Goal: Task Accomplishment & Management: Use online tool/utility

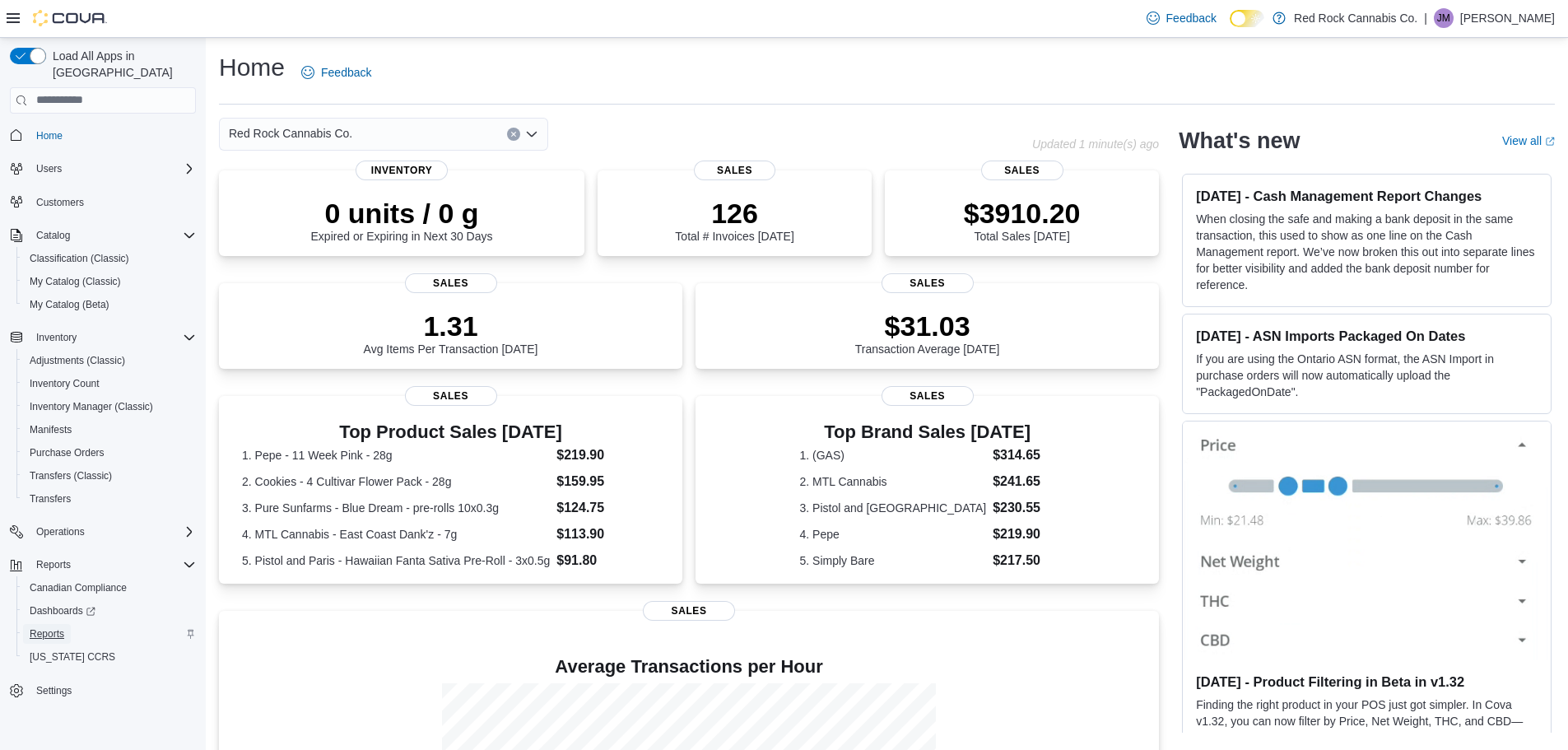
click at [55, 628] on span "Reports" at bounding box center [46, 634] width 35 height 13
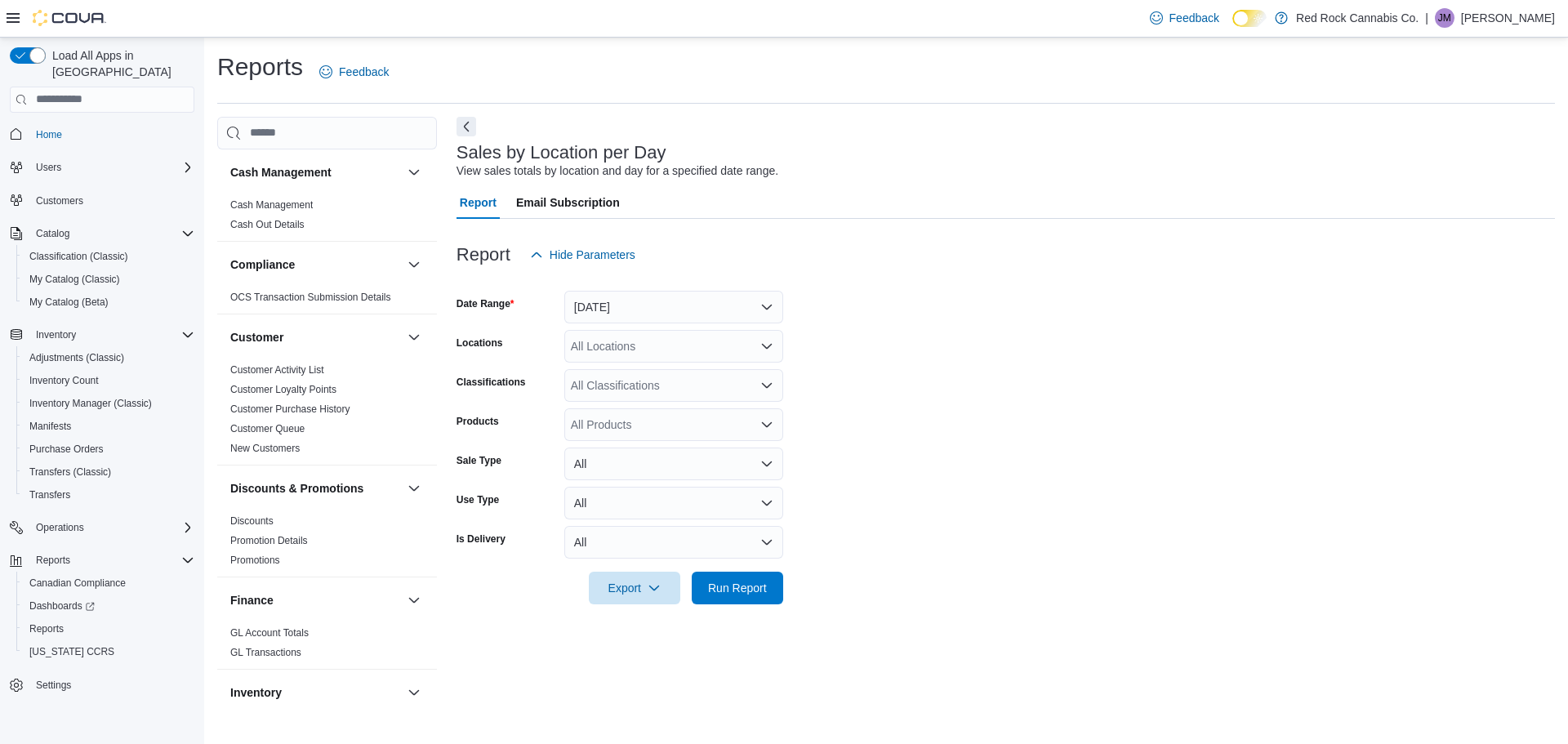
click at [757, 324] on form "Date Range Yesterday Locations All Locations Classifications All Classification…" at bounding box center [1006, 438] width 1098 height 333
click at [737, 302] on button "Yesterday" at bounding box center [673, 307] width 219 height 33
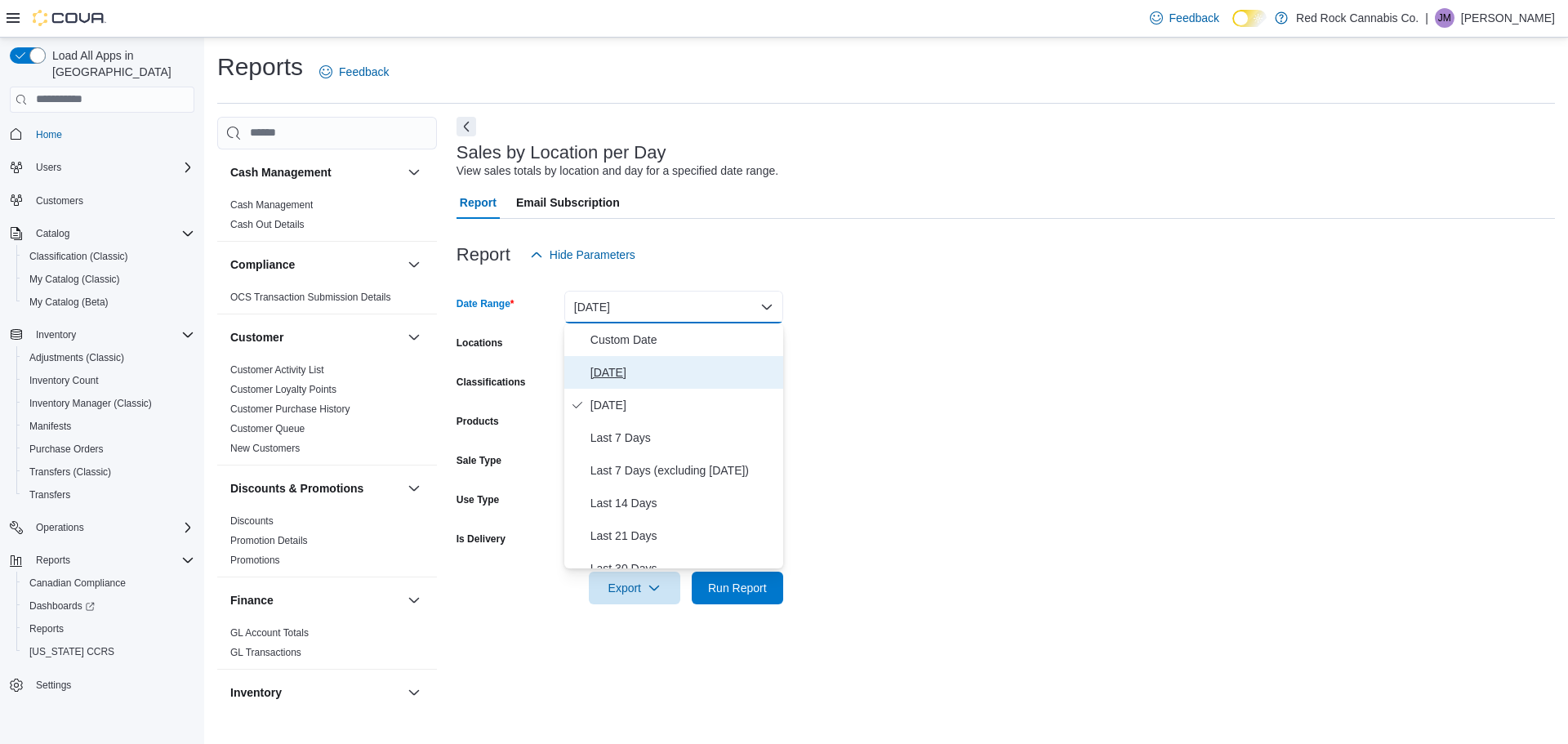
click at [605, 364] on span "Today" at bounding box center [684, 372] width 186 height 20
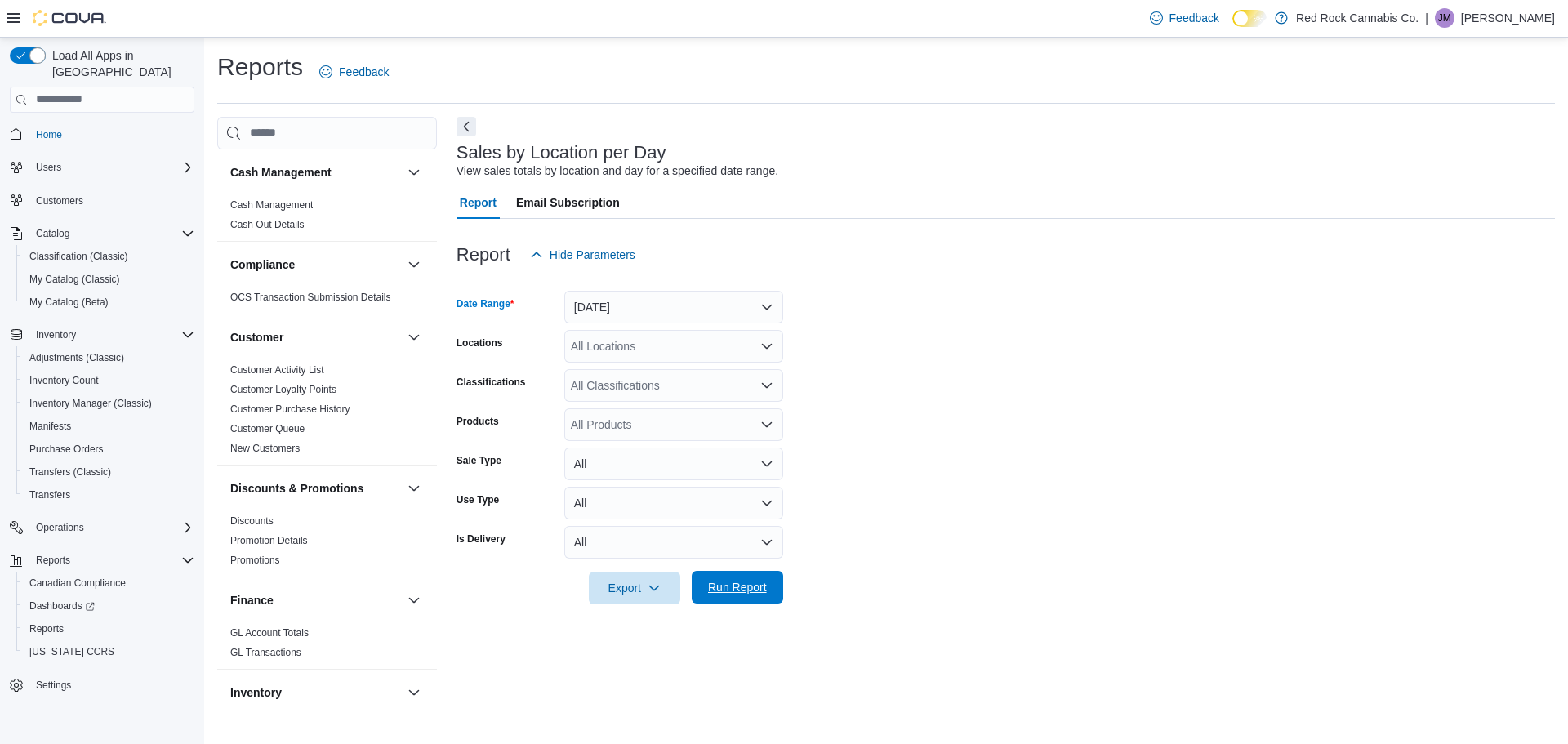
click at [710, 587] on span "Run Report" at bounding box center [737, 587] width 59 height 16
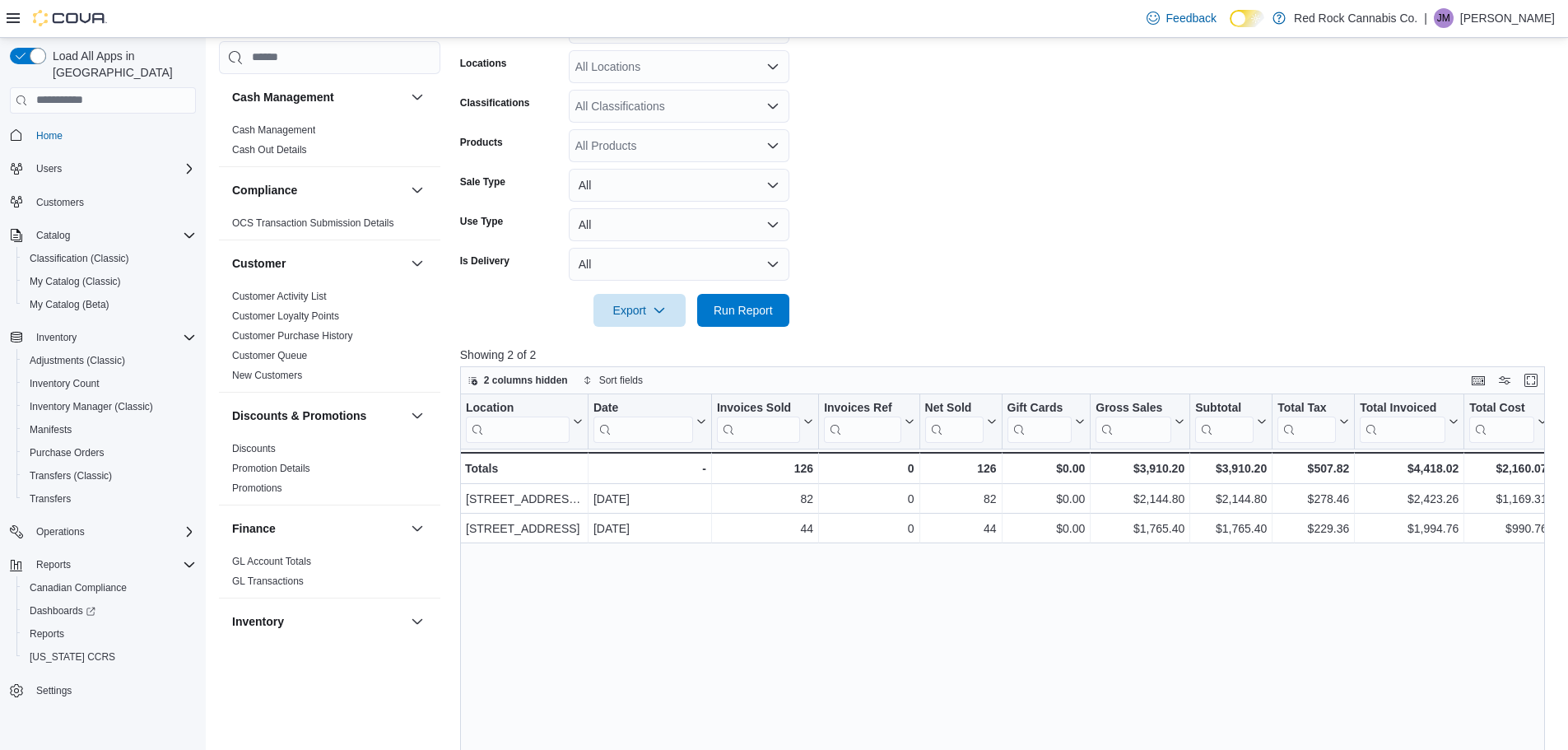
scroll to position [329, 0]
